Goal: Task Accomplishment & Management: Manage account settings

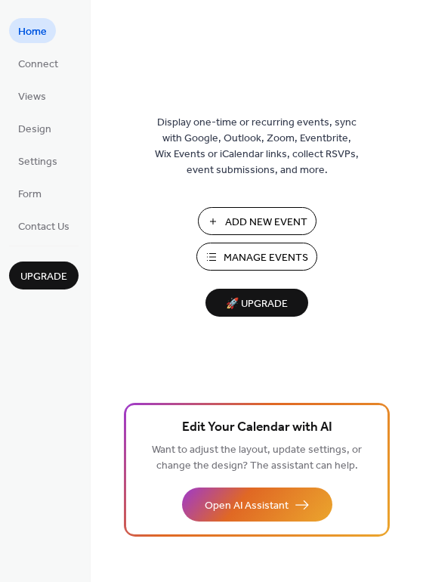
click at [263, 259] on span "Manage Events" at bounding box center [266, 258] width 85 height 16
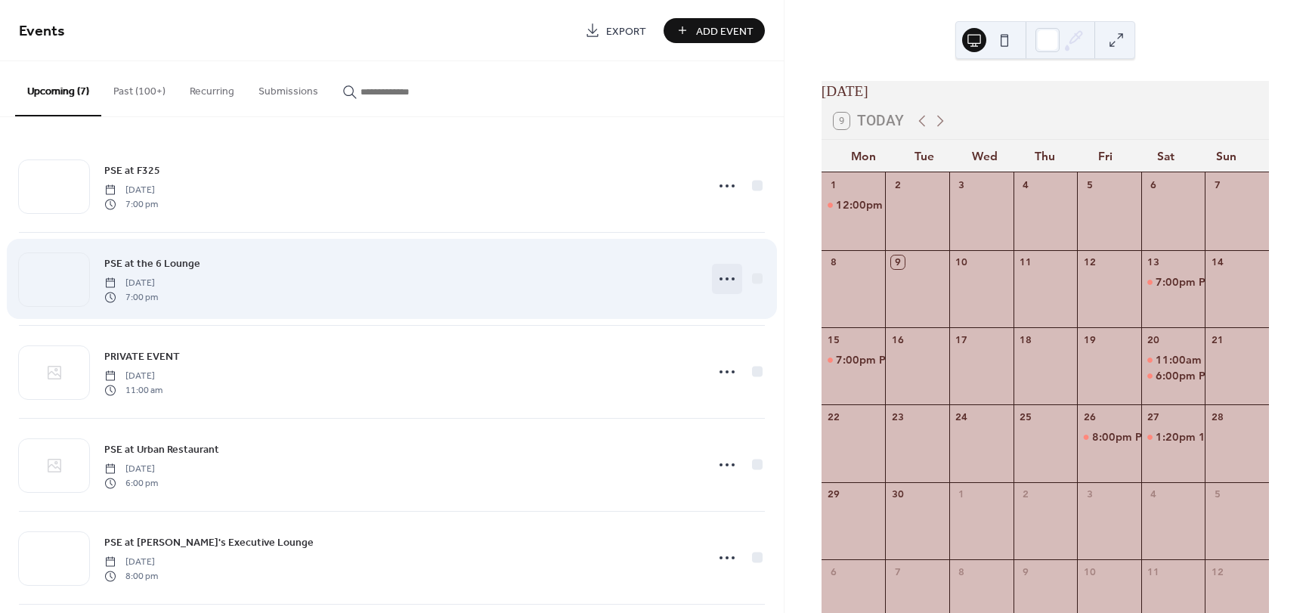
click at [720, 280] on icon at bounding box center [727, 279] width 24 height 24
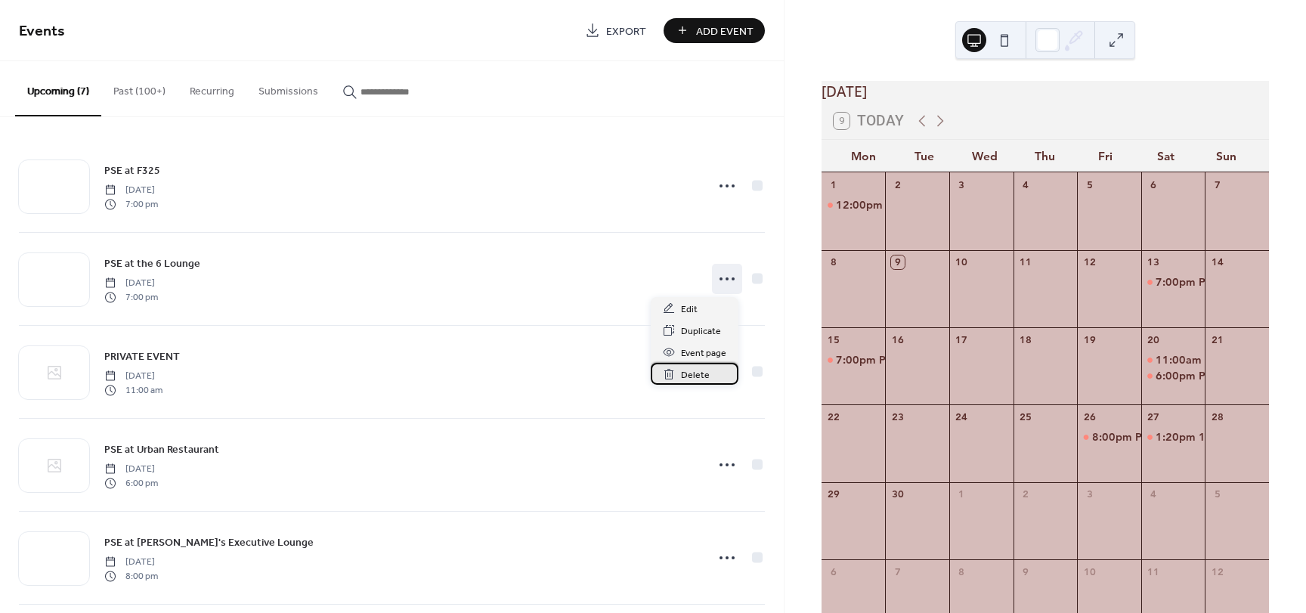
click at [694, 378] on span "Delete" at bounding box center [695, 375] width 29 height 16
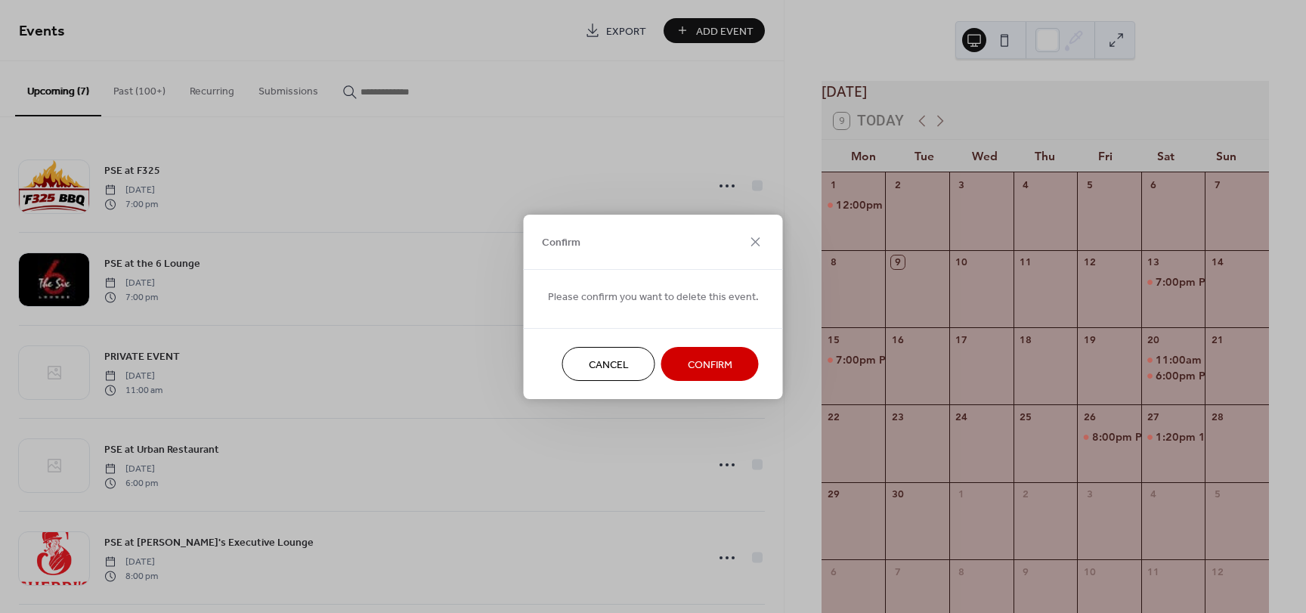
click at [695, 358] on span "Confirm" at bounding box center [710, 365] width 45 height 16
